Goal: Information Seeking & Learning: Learn about a topic

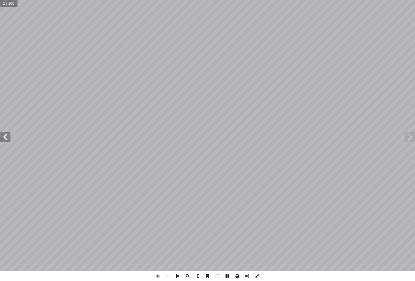
click at [10, 138] on span at bounding box center [5, 137] width 10 height 10
click at [6, 135] on span at bounding box center [5, 137] width 10 height 10
click at [5, 136] on span at bounding box center [5, 137] width 10 height 10
click at [4, 134] on span at bounding box center [5, 137] width 10 height 10
click at [10, 134] on span at bounding box center [5, 137] width 10 height 10
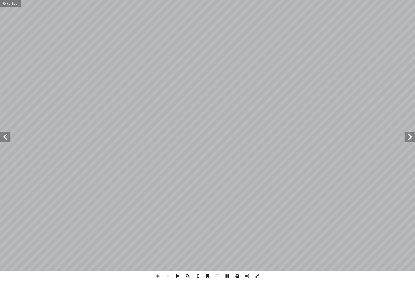
click at [6, 136] on span at bounding box center [5, 137] width 10 height 10
click at [7, 137] on span at bounding box center [5, 137] width 10 height 10
click at [9, 142] on span at bounding box center [5, 137] width 10 height 10
click at [3, 136] on span at bounding box center [5, 137] width 10 height 10
click at [5, 135] on span at bounding box center [5, 137] width 10 height 10
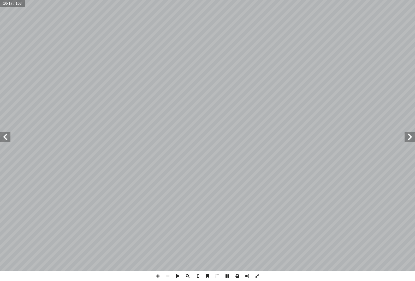
click at [4, 137] on span at bounding box center [5, 137] width 10 height 10
click at [10, 138] on span at bounding box center [5, 137] width 10 height 10
click at [9, 140] on span at bounding box center [5, 137] width 10 height 10
click at [9, 139] on span at bounding box center [5, 137] width 10 height 10
click at [10, 133] on span at bounding box center [5, 137] width 10 height 10
